Goal: Task Accomplishment & Management: Manage account settings

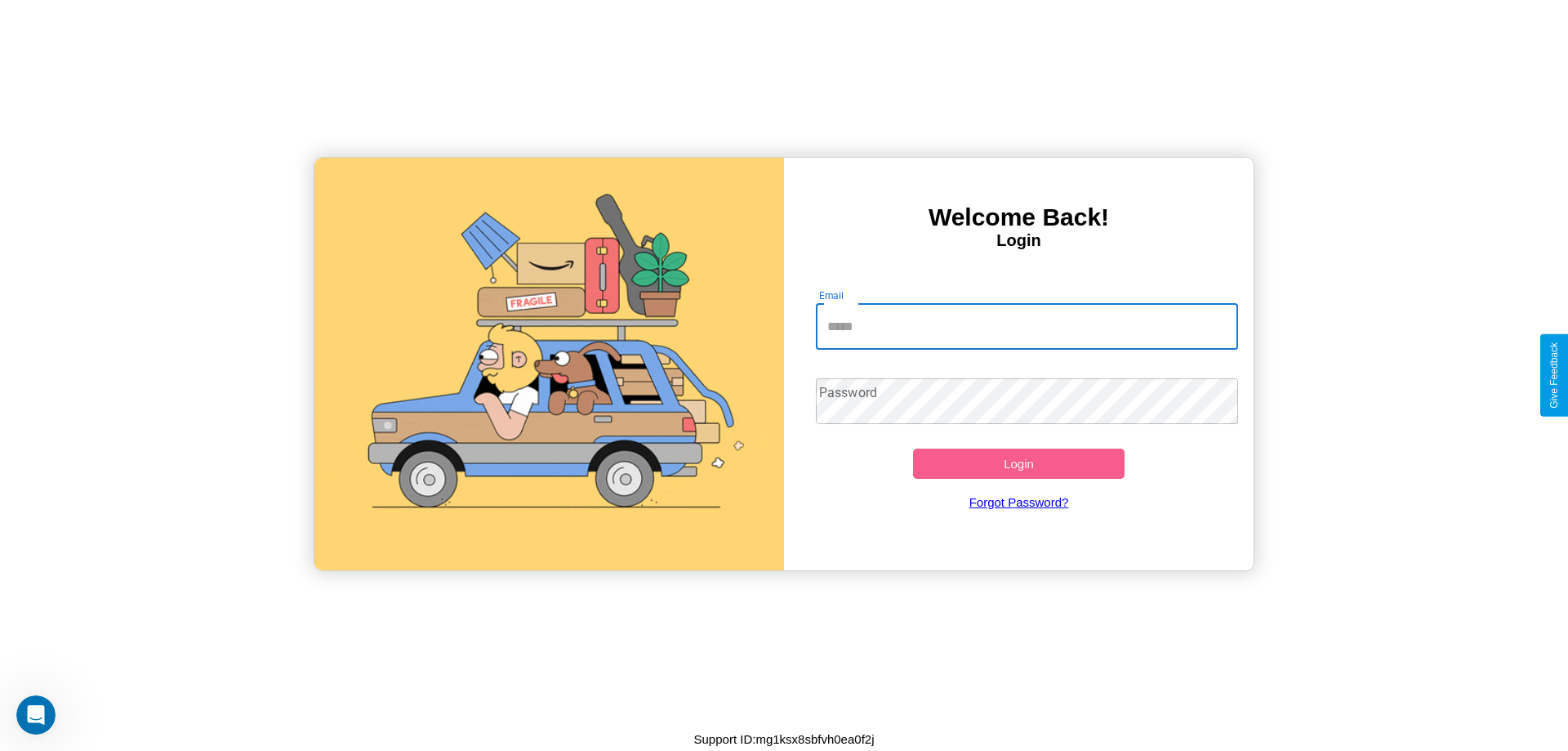
click at [1027, 326] on input "Email" at bounding box center [1028, 327] width 423 height 46
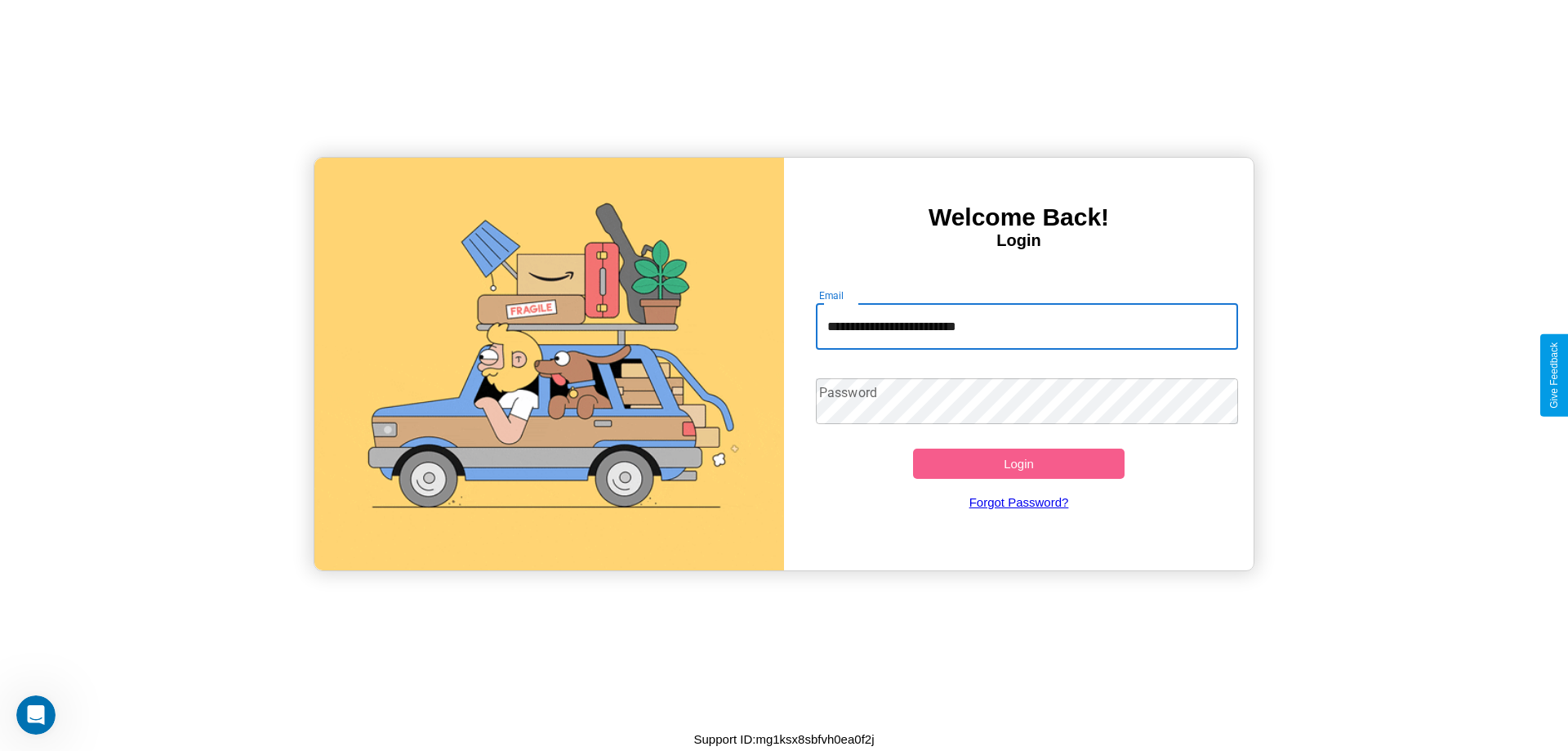
type input "**********"
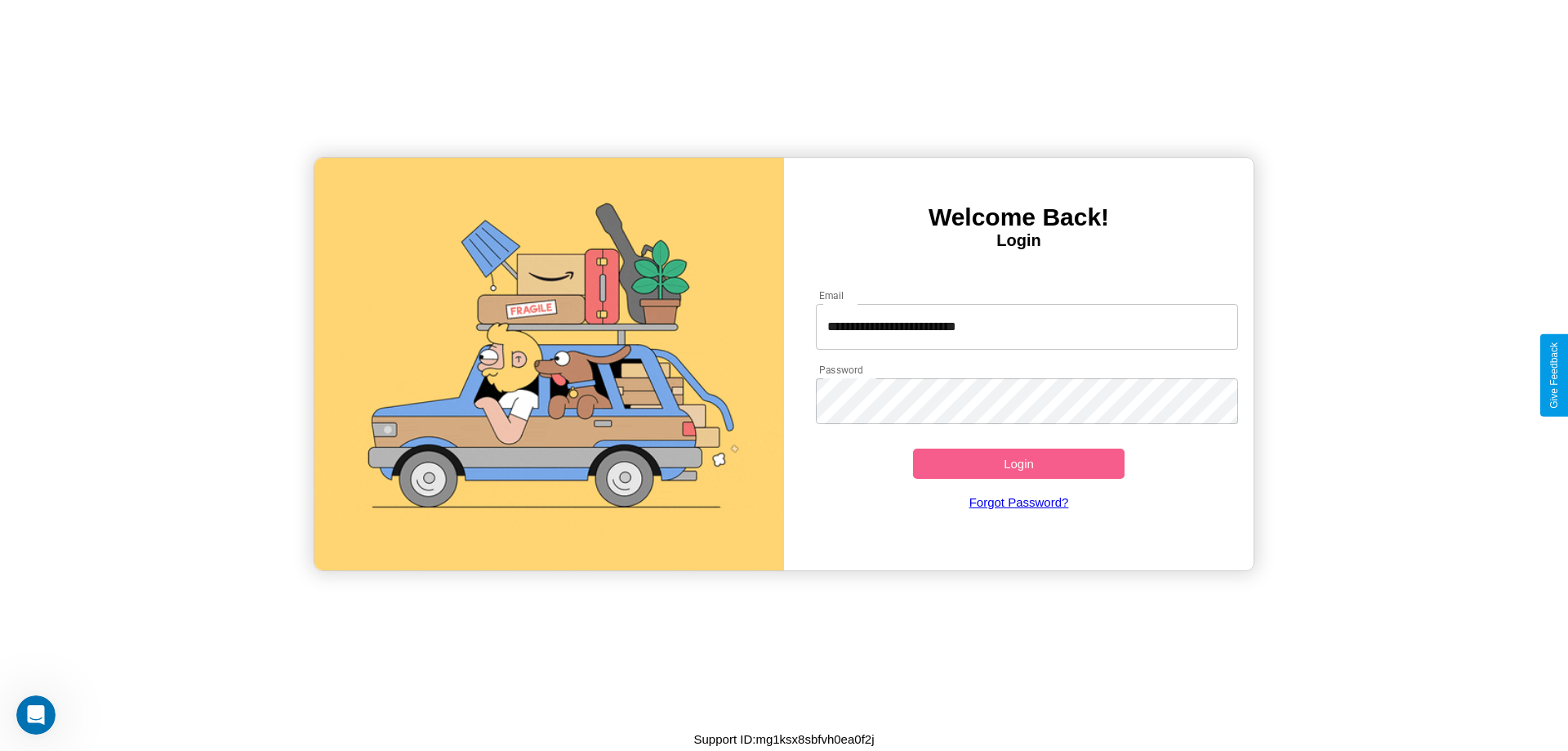
click at [1019, 464] on button "Login" at bounding box center [1018, 464] width 211 height 30
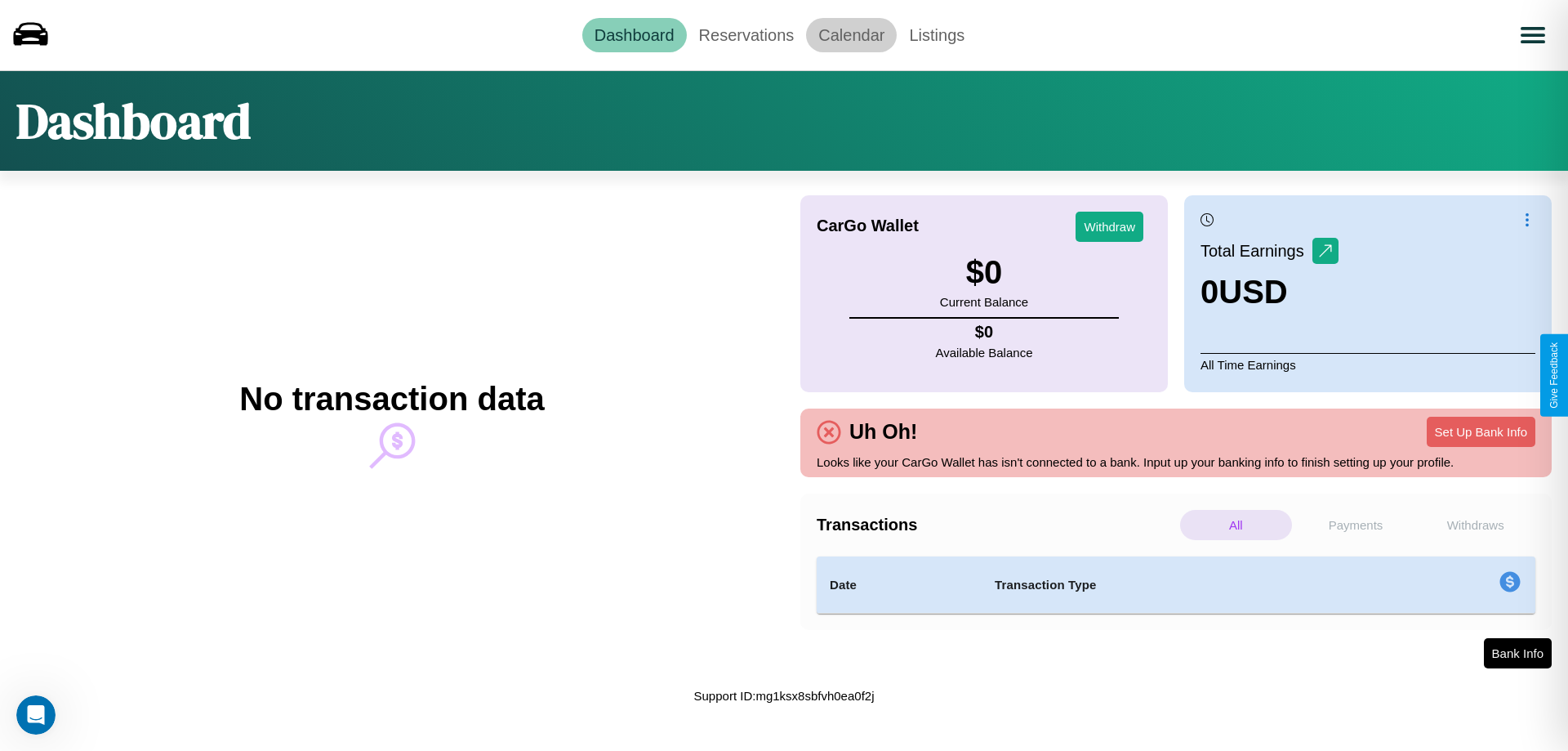
click at [851, 35] on link "Calendar" at bounding box center [851, 35] width 91 height 35
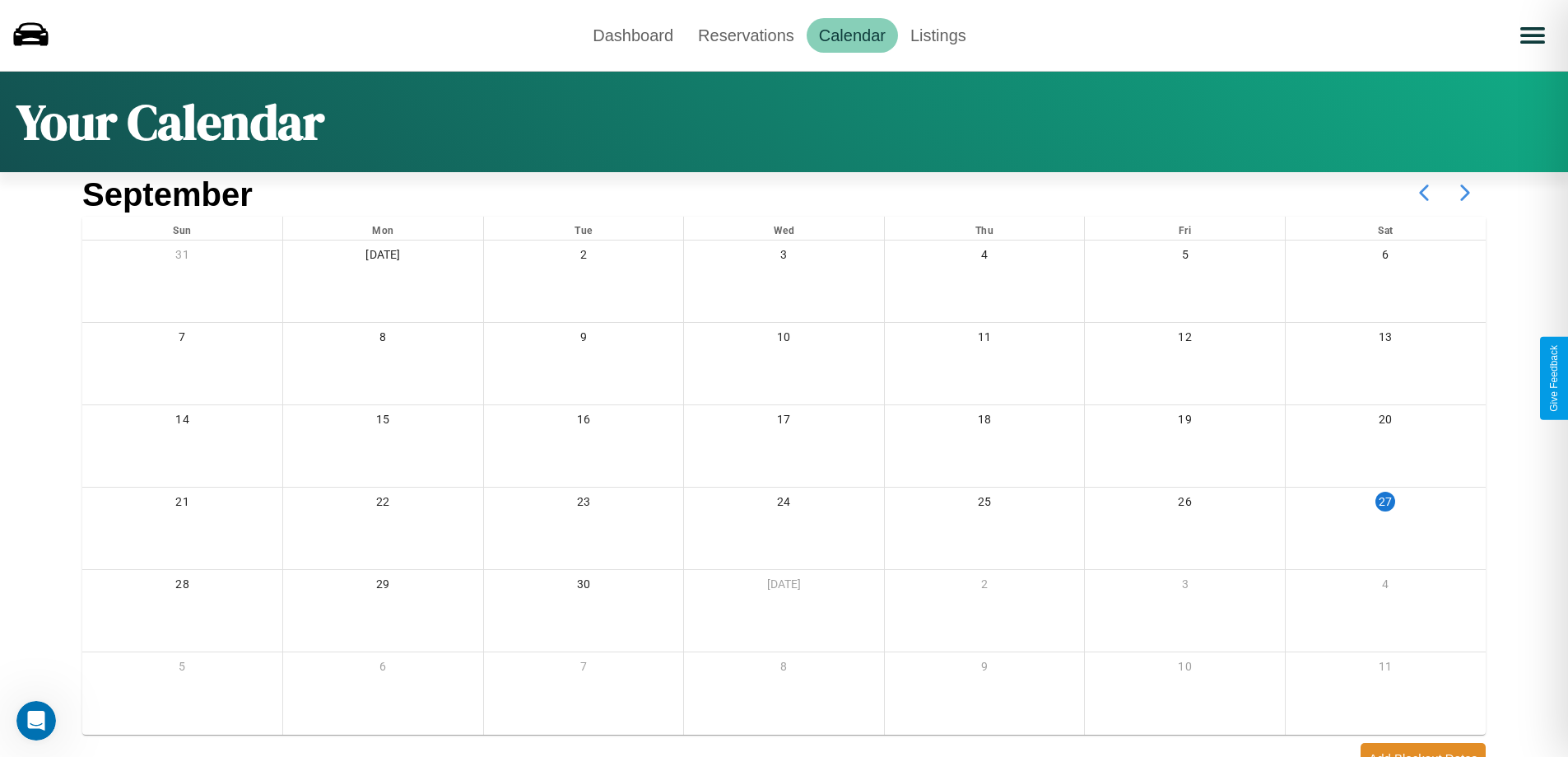
click at [1466, 193] on icon at bounding box center [1466, 193] width 42 height 42
click at [746, 35] on link "Reservations" at bounding box center [746, 35] width 121 height 35
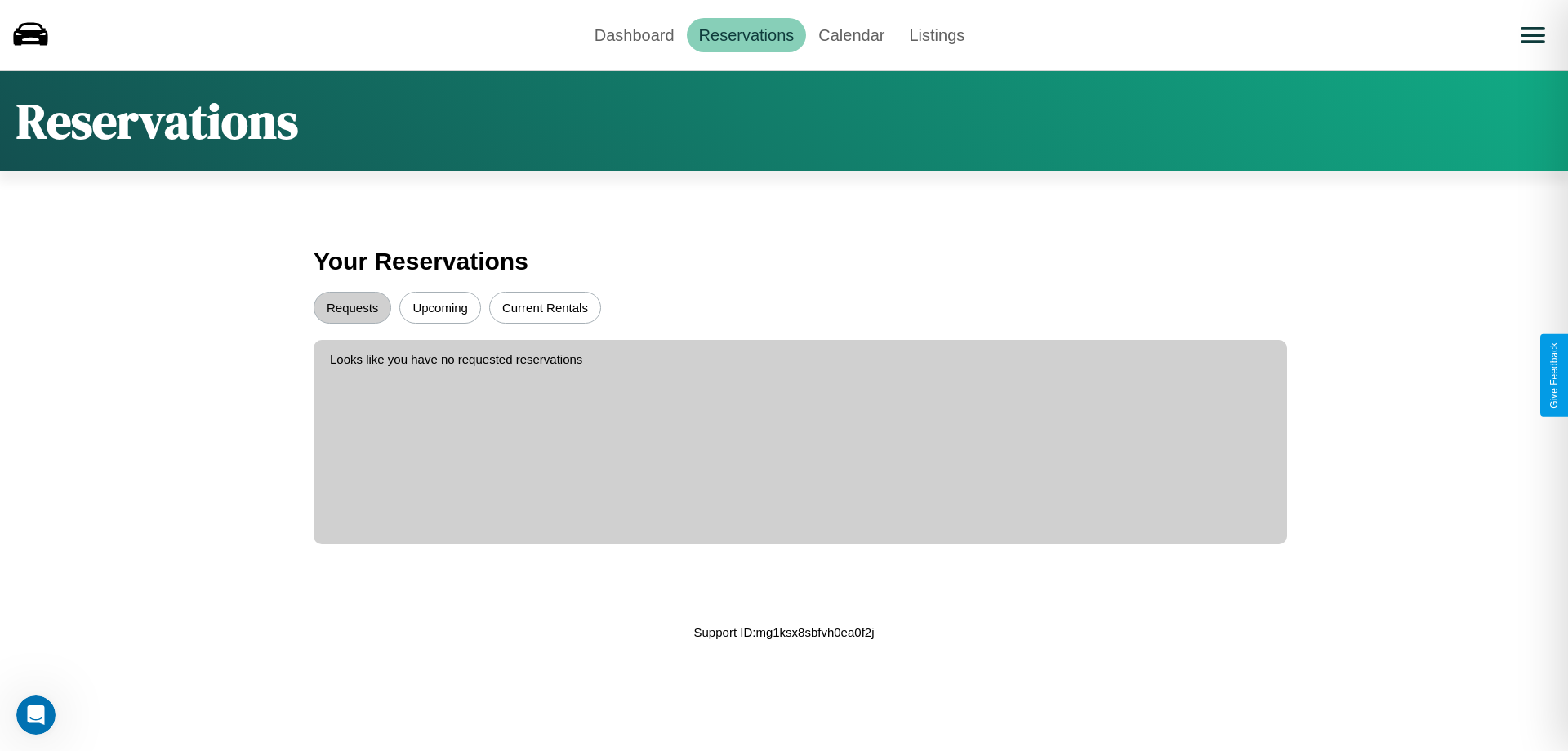
click at [440, 307] on button "Upcoming" at bounding box center [440, 308] width 82 height 32
click at [352, 307] on button "Requests" at bounding box center [352, 308] width 78 height 32
